Goal: Navigation & Orientation: Find specific page/section

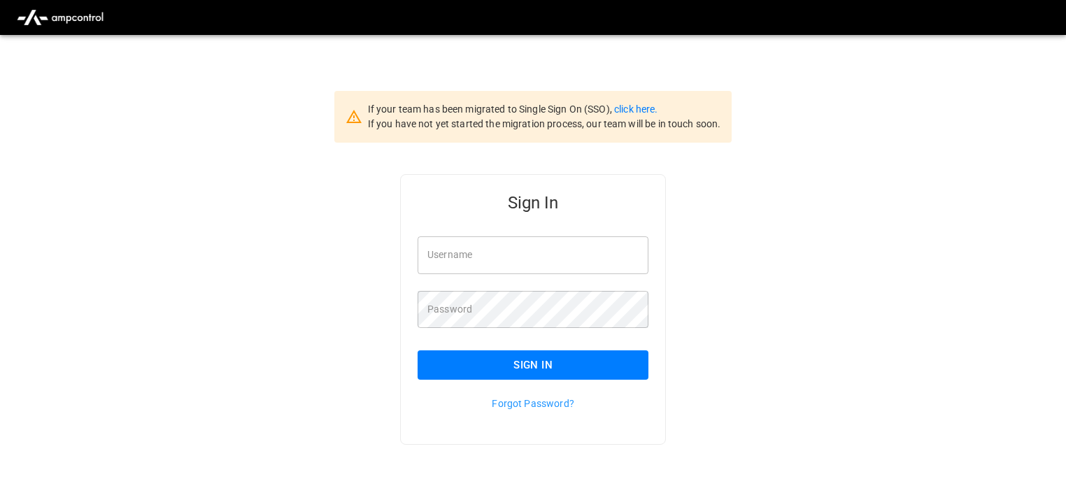
type input "**********"
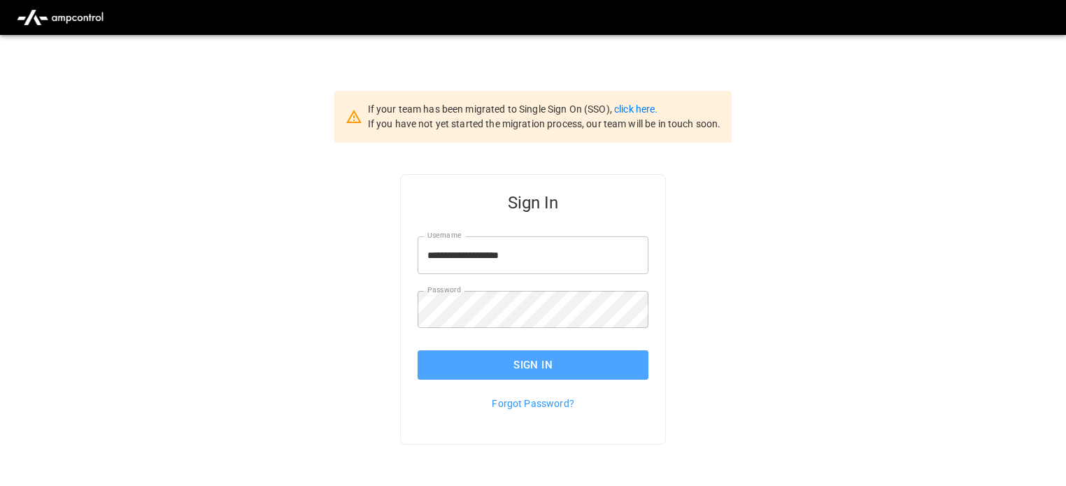
click at [479, 364] on button "Sign In" at bounding box center [533, 365] width 231 height 29
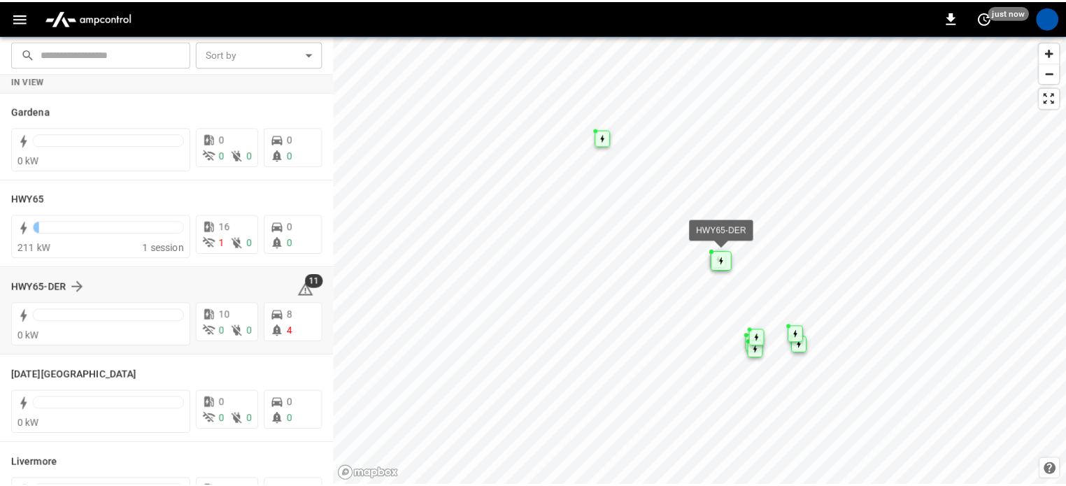
scroll to position [143, 0]
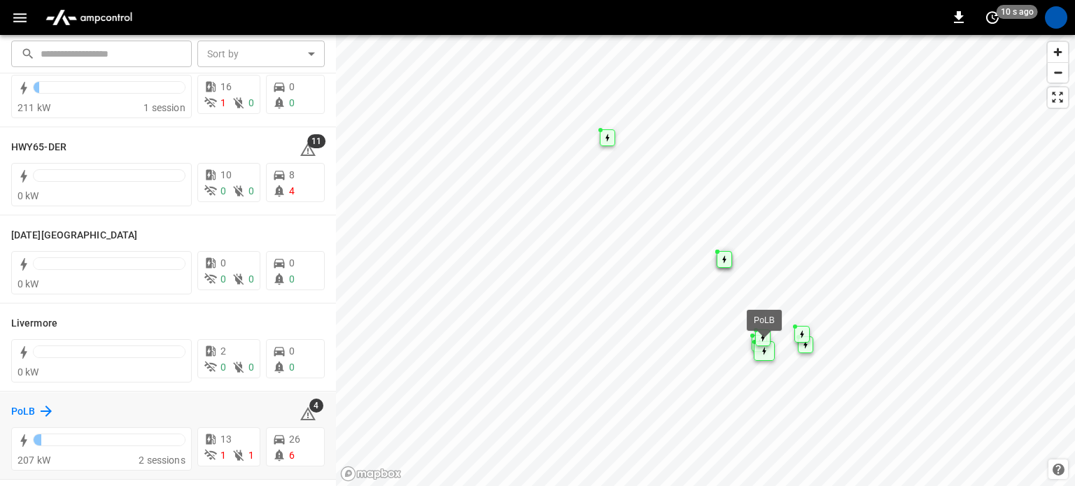
click at [38, 411] on icon at bounding box center [46, 411] width 17 height 17
